Goal: Information Seeking & Learning: Learn about a topic

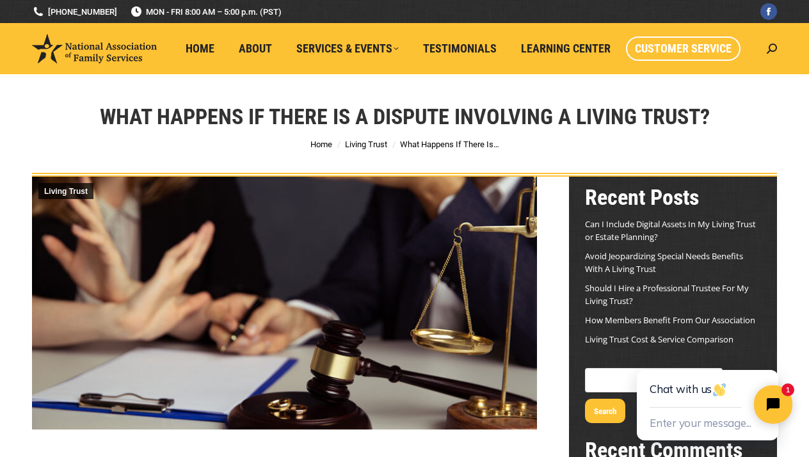
click at [685, 56] on link "Customer Service" at bounding box center [683, 48] width 115 height 24
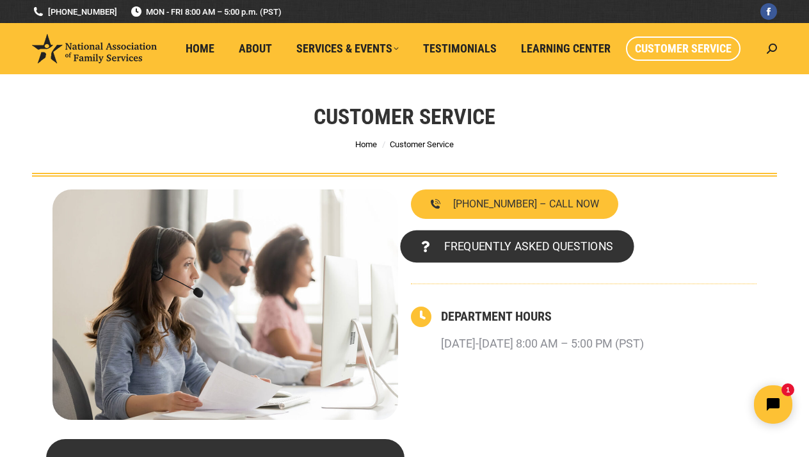
click at [541, 236] on link "FREQUENTLY ASKED QUESTIONS" at bounding box center [516, 246] width 233 height 33
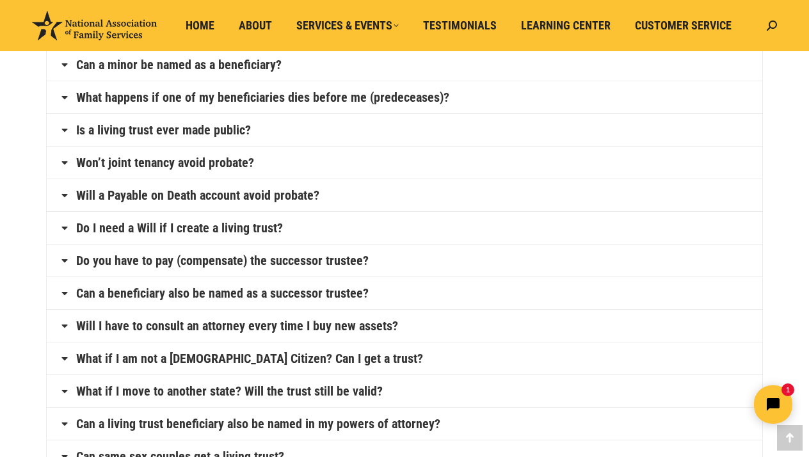
scroll to position [478, 0]
click at [250, 63] on link "Can a minor be named as a beneficiary?" at bounding box center [178, 64] width 205 height 13
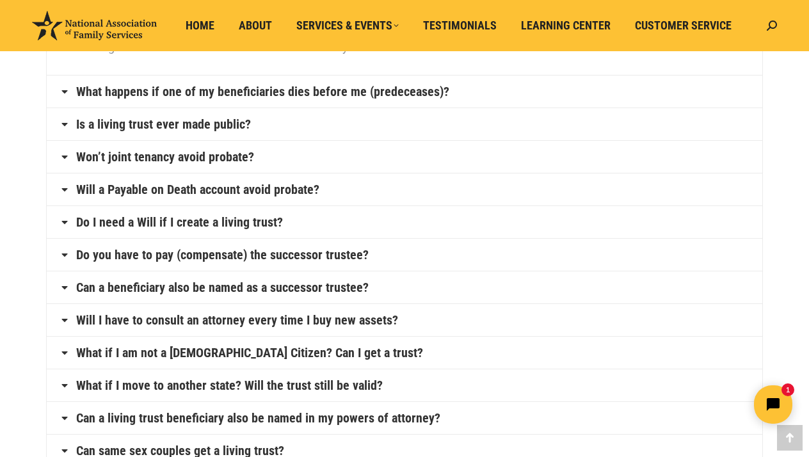
scroll to position [506, 0]
click at [233, 124] on link "Is a living trust ever made public?" at bounding box center [163, 124] width 175 height 13
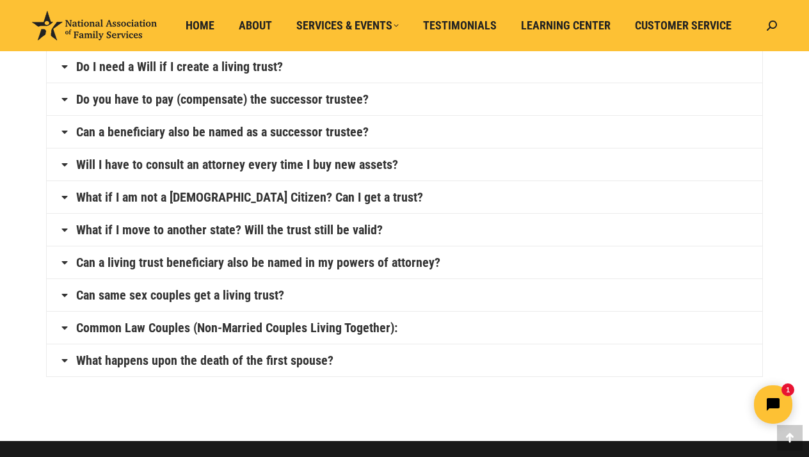
scroll to position [686, 0]
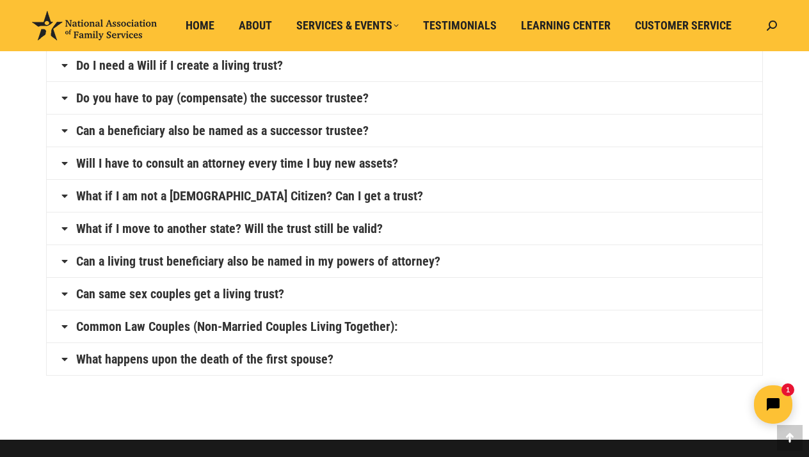
click at [347, 106] on h4 "Do you have to pay (compensate) the successor trustee?" at bounding box center [404, 98] width 715 height 32
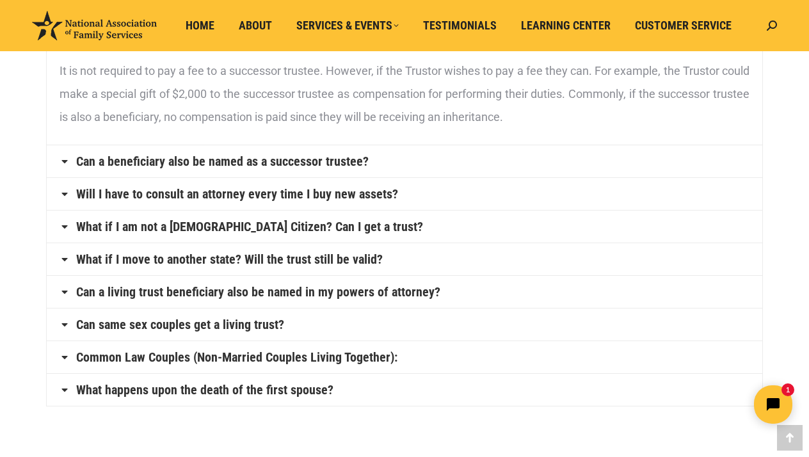
scroll to position [656, 0]
click at [356, 165] on link "Can a beneficiary also be named as a successor trustee?" at bounding box center [222, 161] width 292 height 13
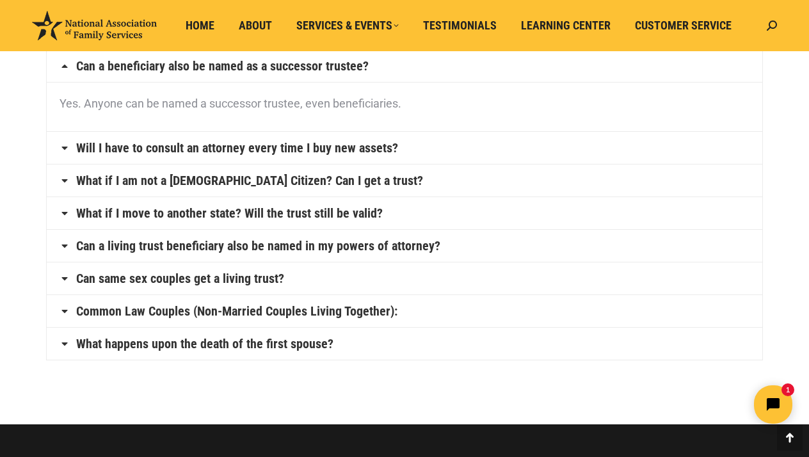
click at [354, 248] on link "Can a living trust beneficiary also be named in my powers of attorney?" at bounding box center [258, 245] width 364 height 13
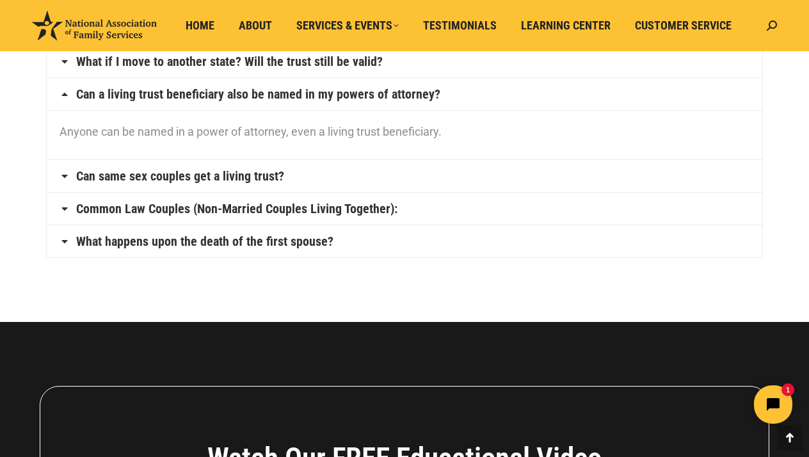
scroll to position [759, 0]
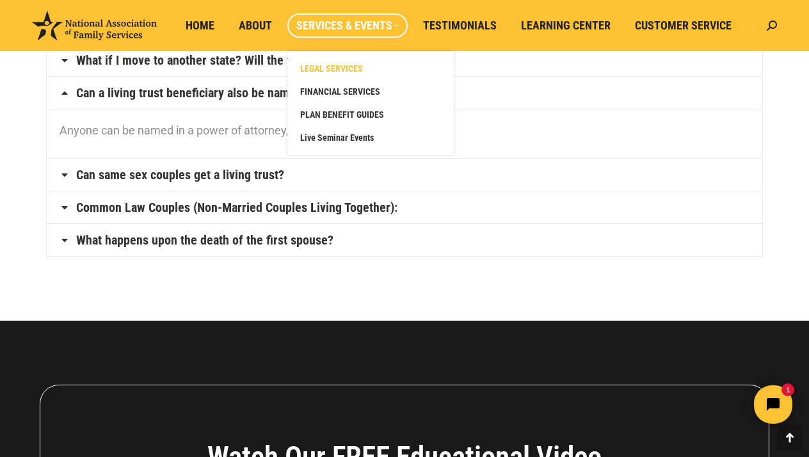
click at [352, 62] on link "LEGAL SERVICES" at bounding box center [371, 68] width 154 height 23
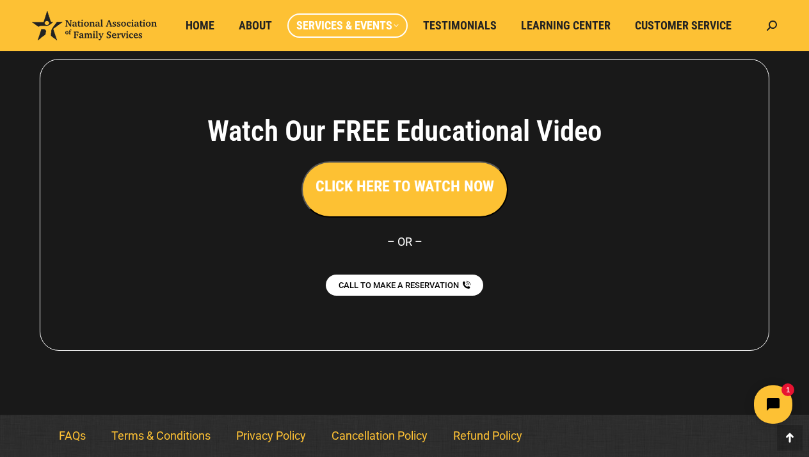
scroll to position [7313, 0]
click at [265, 26] on span "About" at bounding box center [255, 26] width 33 height 14
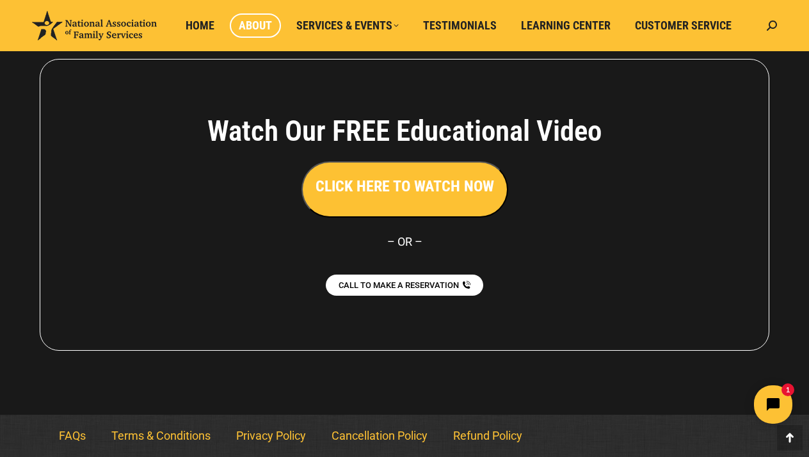
scroll to position [1006, 0]
click at [575, 22] on span "Learning Center" at bounding box center [566, 26] width 90 height 14
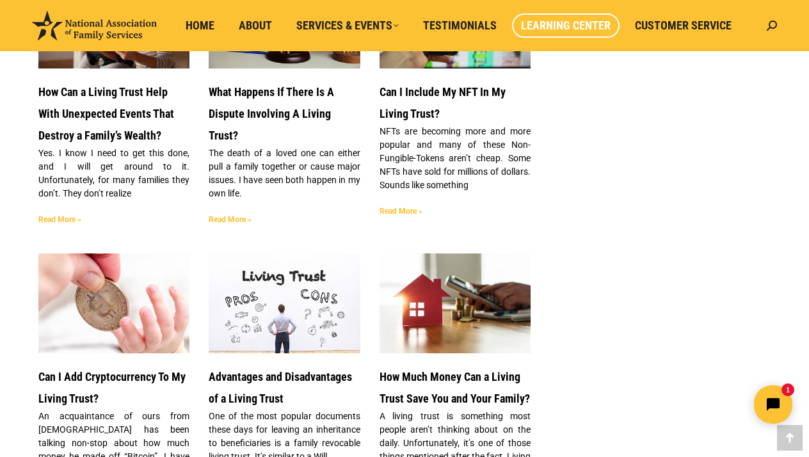
scroll to position [1049, 0]
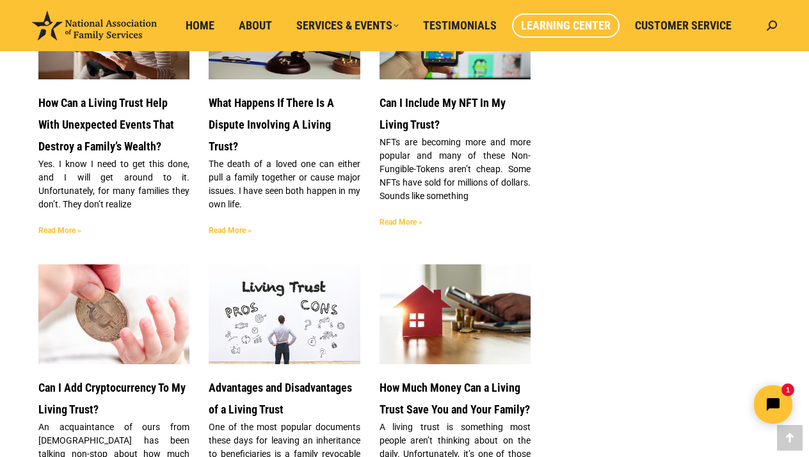
click at [257, 142] on link "What Happens If There Is A Dispute Involving A Living Trust?" at bounding box center [271, 124] width 125 height 57
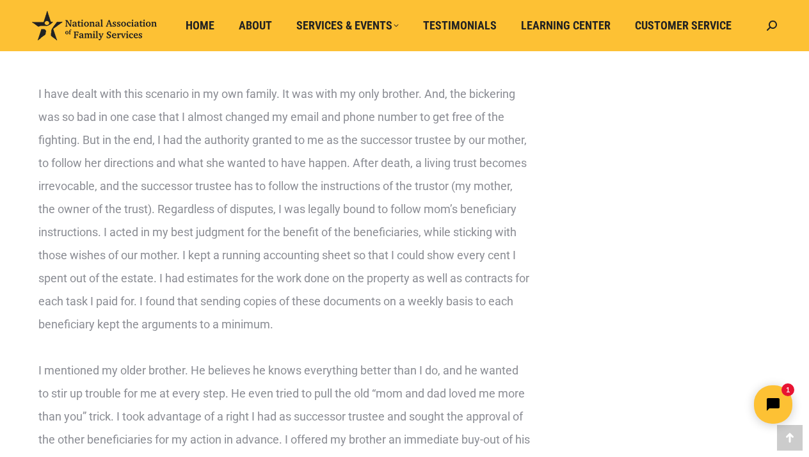
scroll to position [1478, 0]
